Goal: Find specific page/section: Find specific page/section

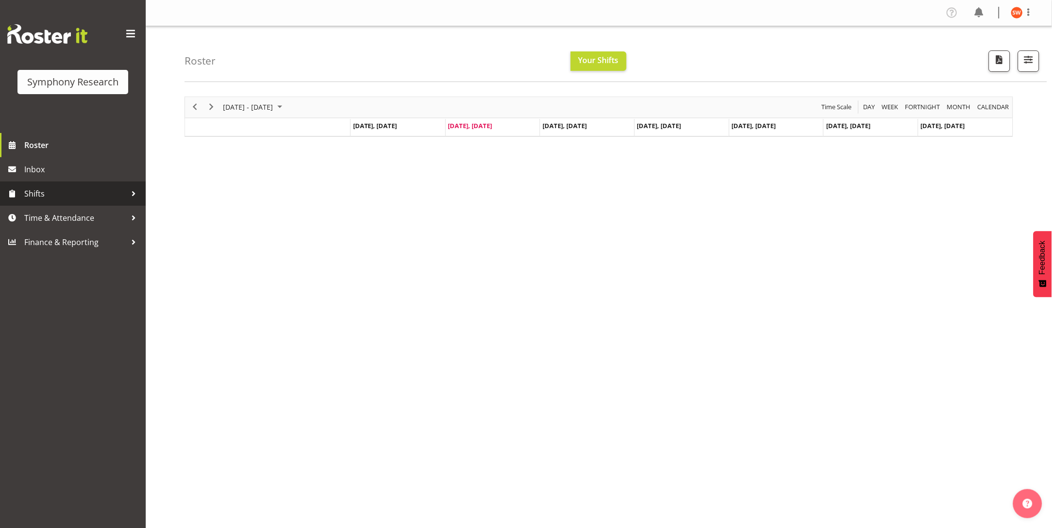
click at [34, 193] on span "Shifts" at bounding box center [75, 194] width 102 height 15
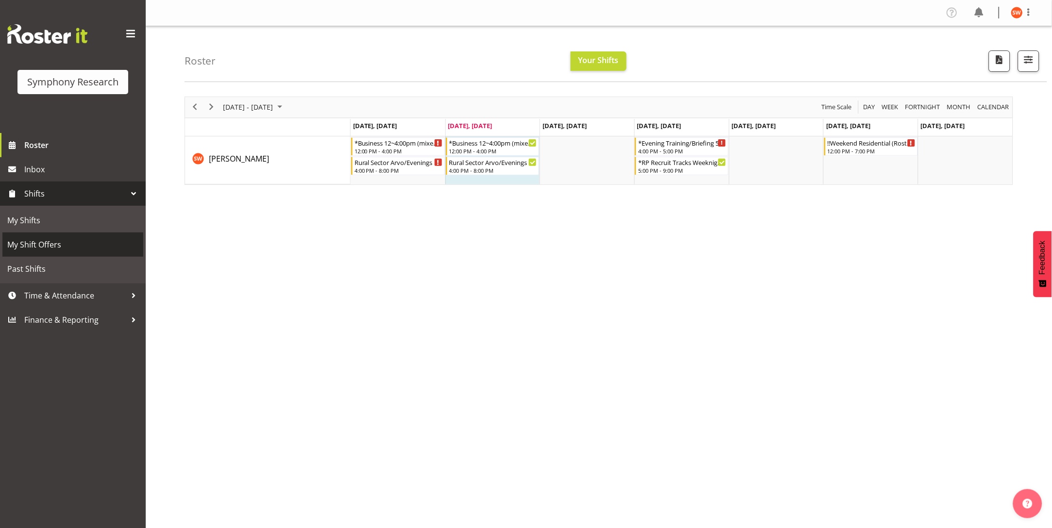
click at [33, 244] on span "My Shift Offers" at bounding box center [72, 245] width 131 height 15
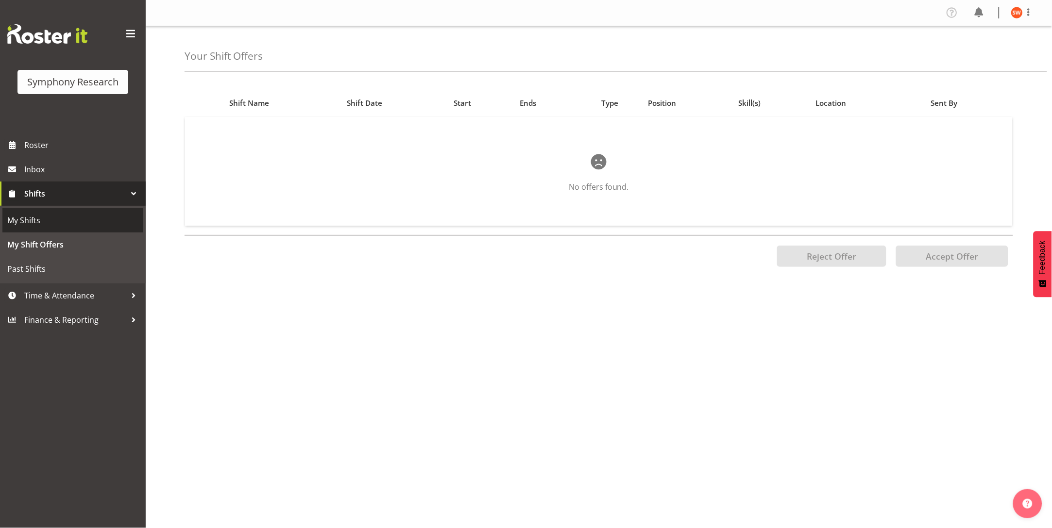
click at [20, 221] on span "My Shifts" at bounding box center [72, 220] width 131 height 15
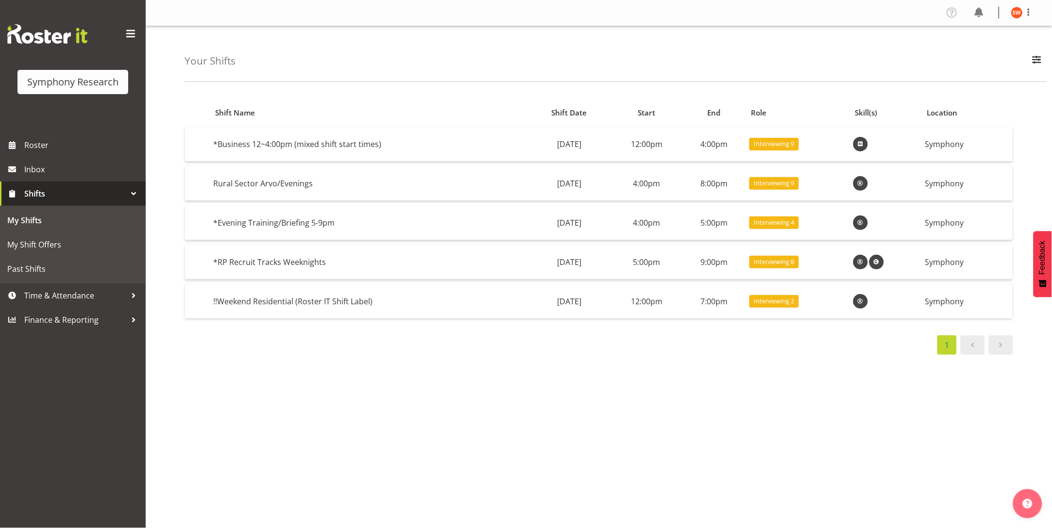
click at [36, 187] on span "Shifts" at bounding box center [75, 194] width 102 height 15
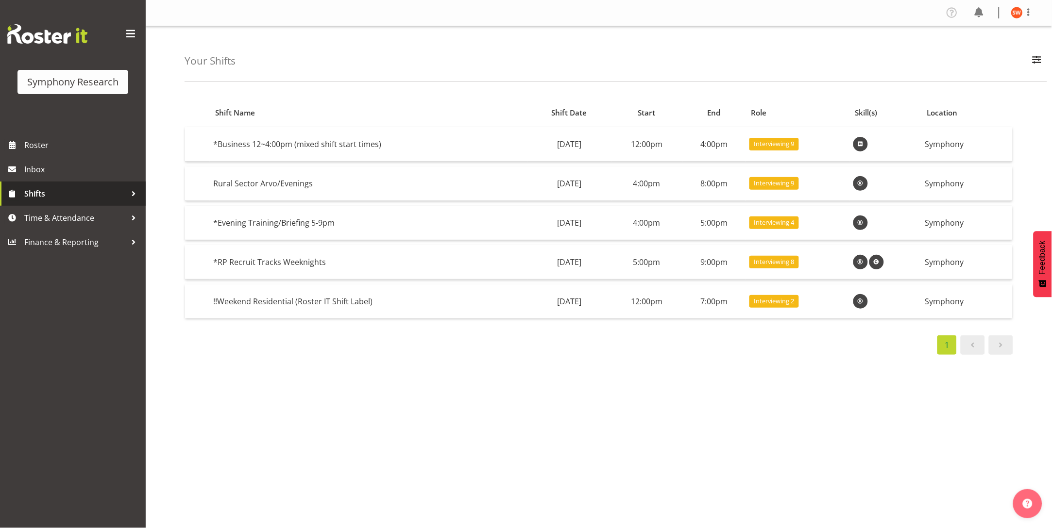
click at [34, 195] on span "Shifts" at bounding box center [75, 194] width 102 height 15
